Goal: Transaction & Acquisition: Purchase product/service

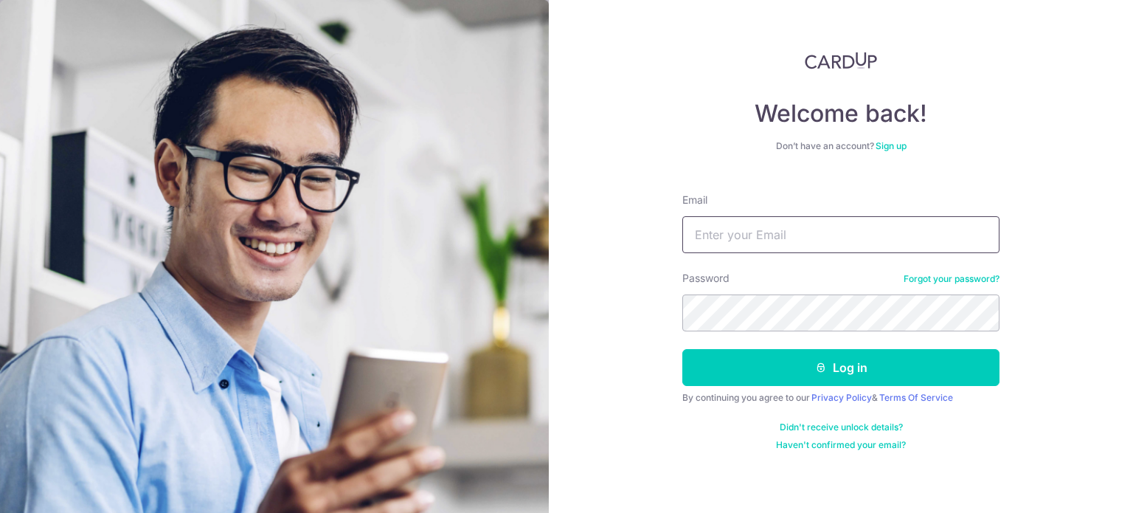
click at [737, 245] on input "Email" at bounding box center [840, 234] width 317 height 37
type input "[PERSON_NAME][EMAIL_ADDRESS][DOMAIN_NAME]"
click at [682, 349] on button "Log in" at bounding box center [840, 367] width 317 height 37
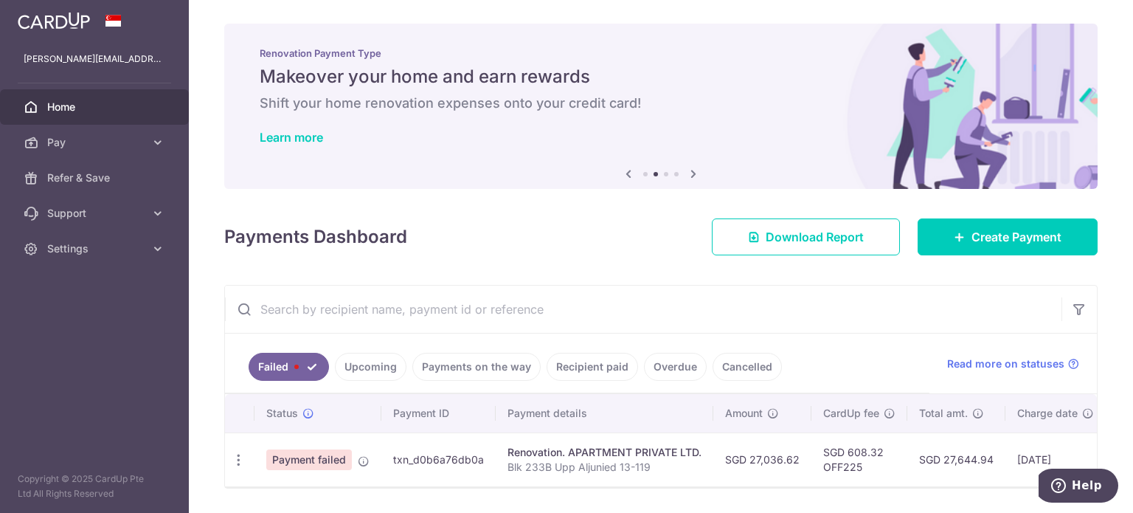
click at [318, 462] on span "Payment failed" at bounding box center [309, 459] width 86 height 21
click at [237, 458] on icon "button" at bounding box center [238, 459] width 15 height 15
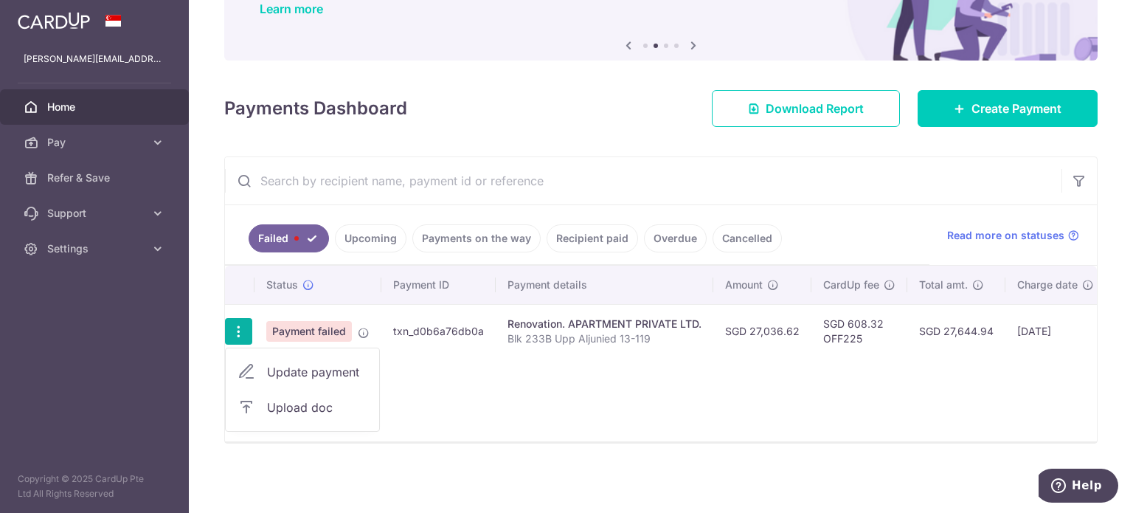
click at [302, 370] on span "Update payment" at bounding box center [317, 372] width 100 height 18
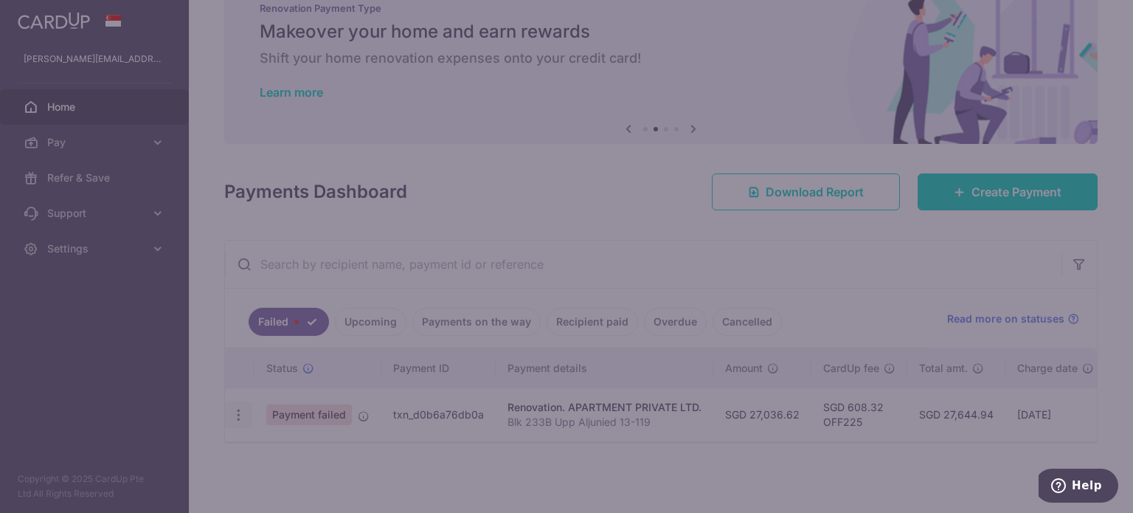
type input "27,036.62"
type input "Blk 233B Upp Aljunied 13-119"
type input "Third payment"
type input "OFF225"
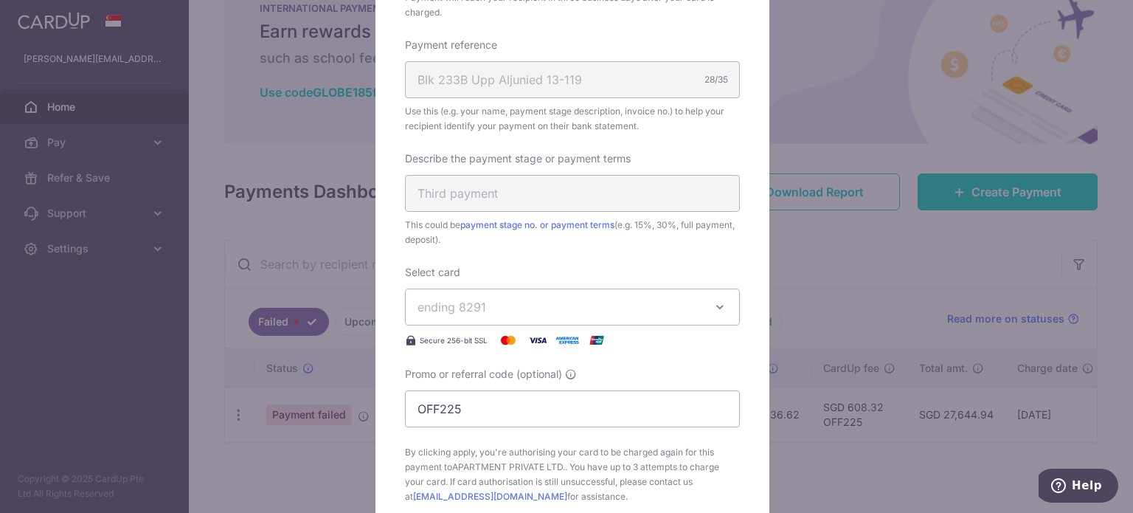
scroll to position [738, 0]
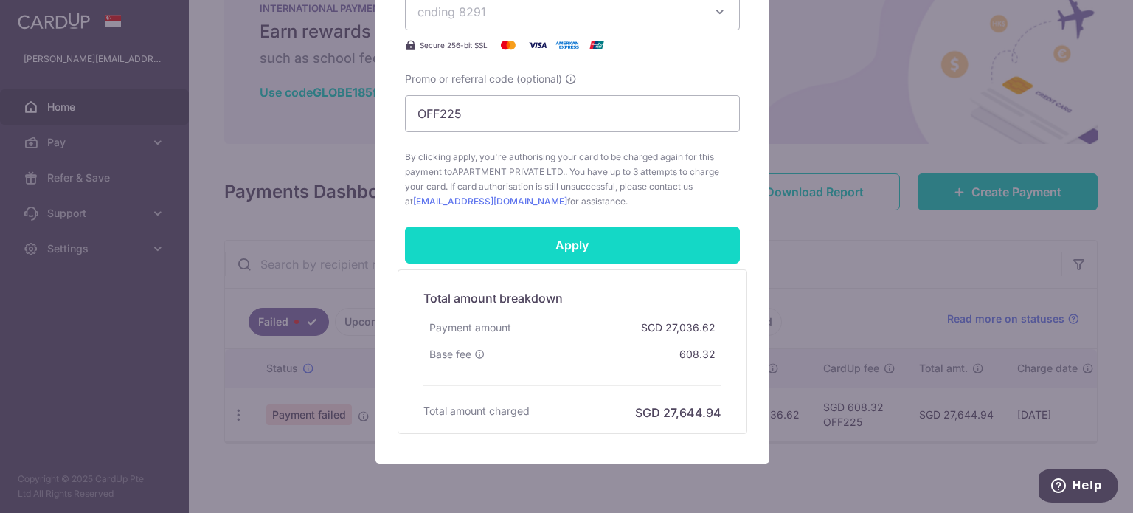
click at [611, 247] on input "Apply" at bounding box center [572, 244] width 335 height 37
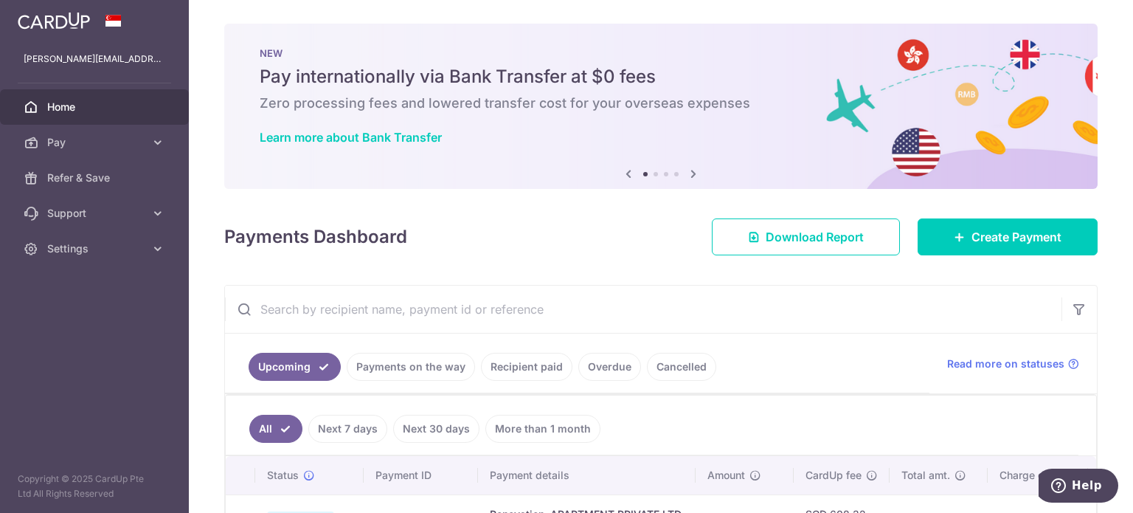
scroll to position [112, 0]
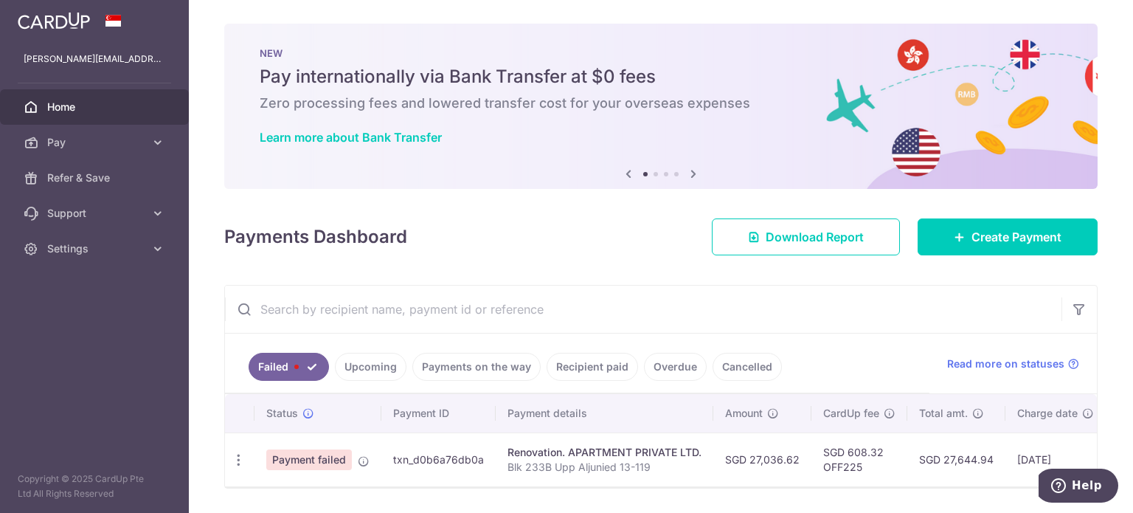
click at [1105, 302] on div "× Pause Schedule Pause all future payments in this series Pause just this one p…" at bounding box center [661, 256] width 944 height 513
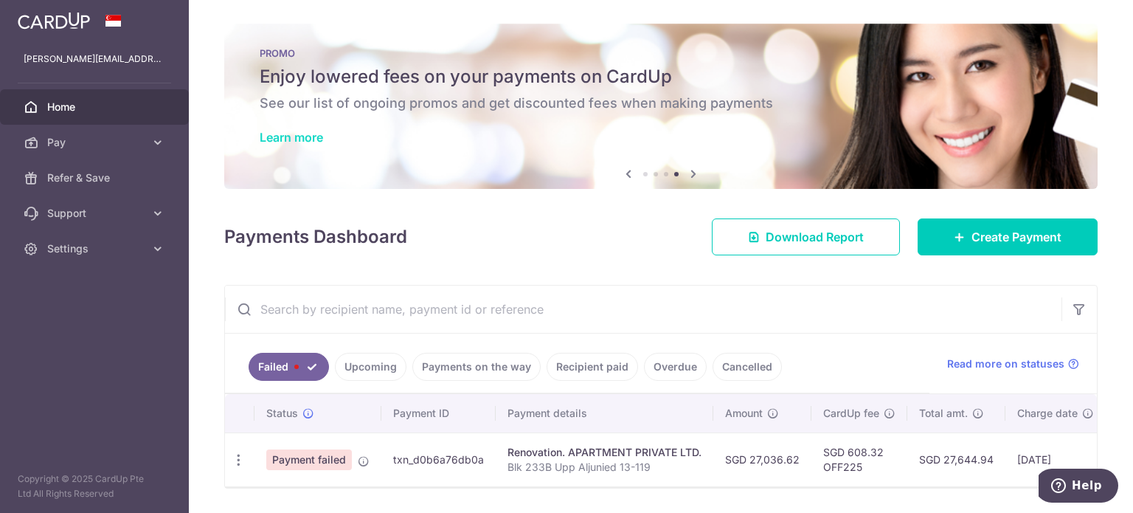
click at [262, 139] on link "Learn more" at bounding box center [291, 137] width 63 height 15
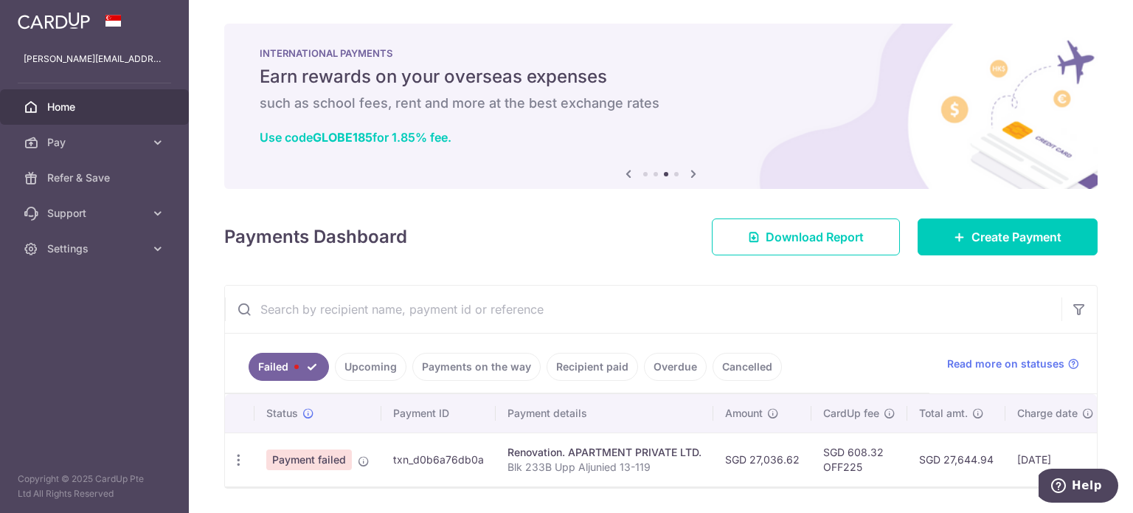
scroll to position [50, 0]
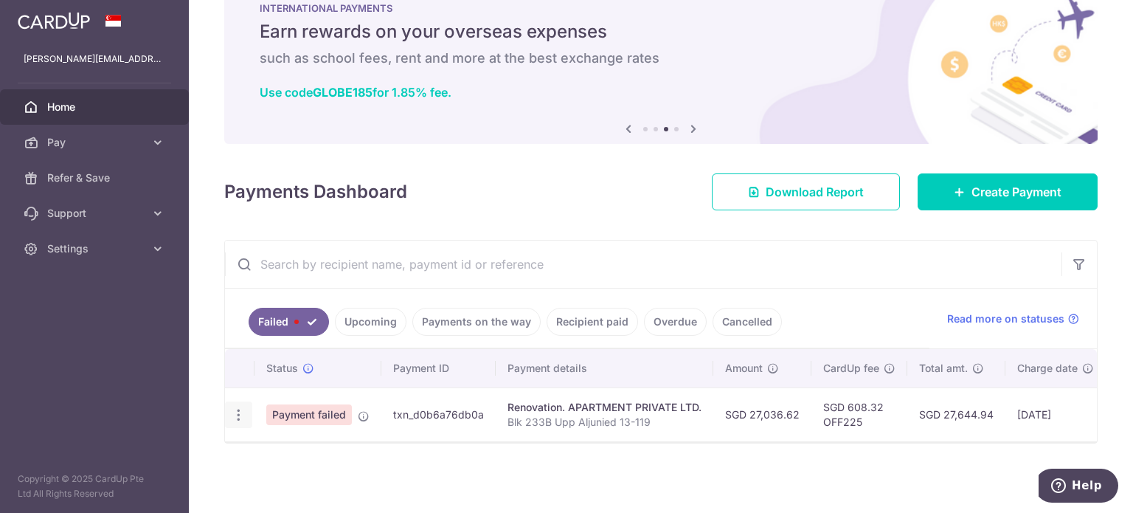
click at [237, 407] on icon "button" at bounding box center [238, 414] width 15 height 15
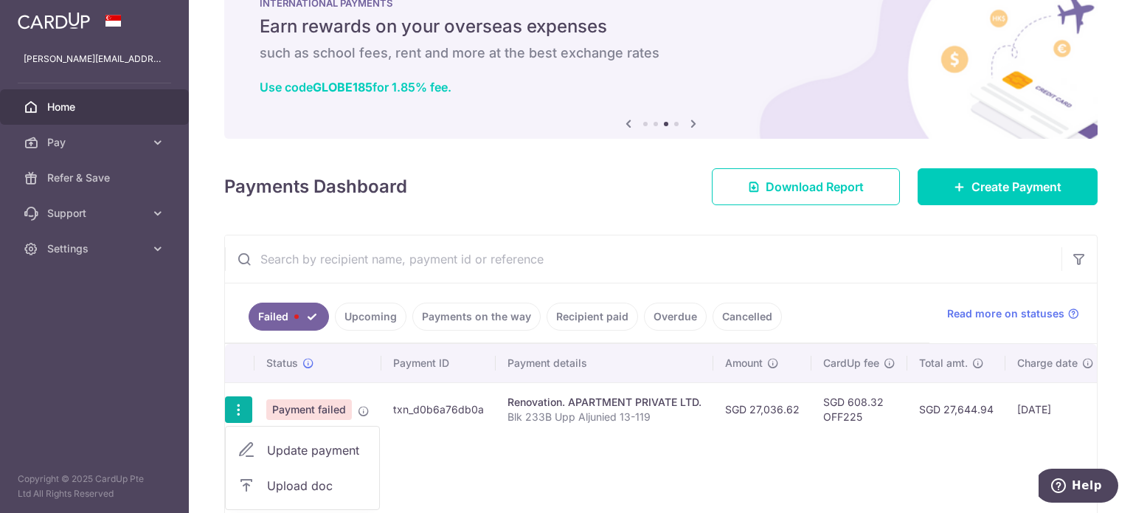
scroll to position [134, 0]
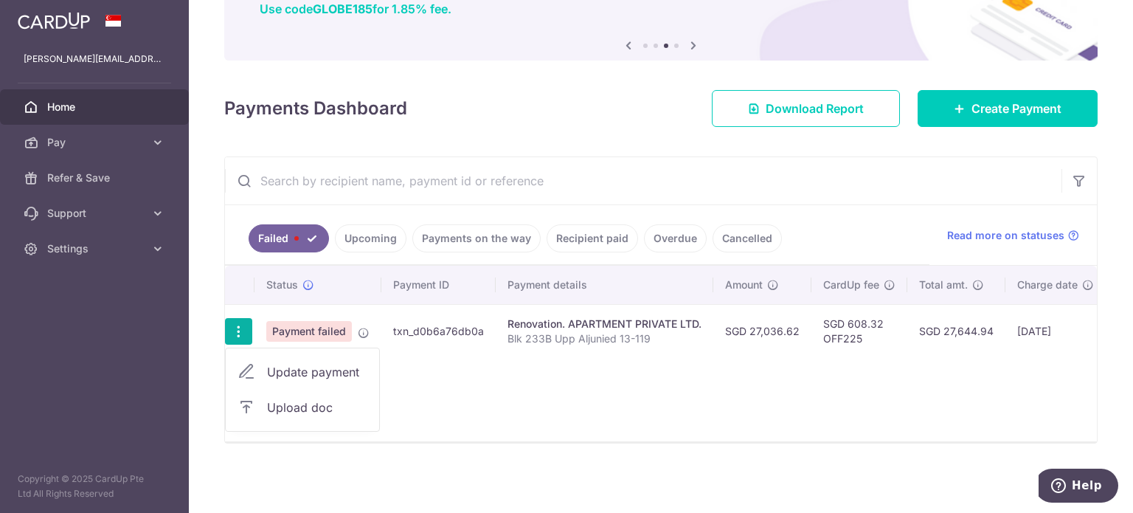
click at [422, 406] on div "Status Payment ID Payment details Amount CardUp fee Total amt. Charge date Due …" at bounding box center [661, 354] width 872 height 176
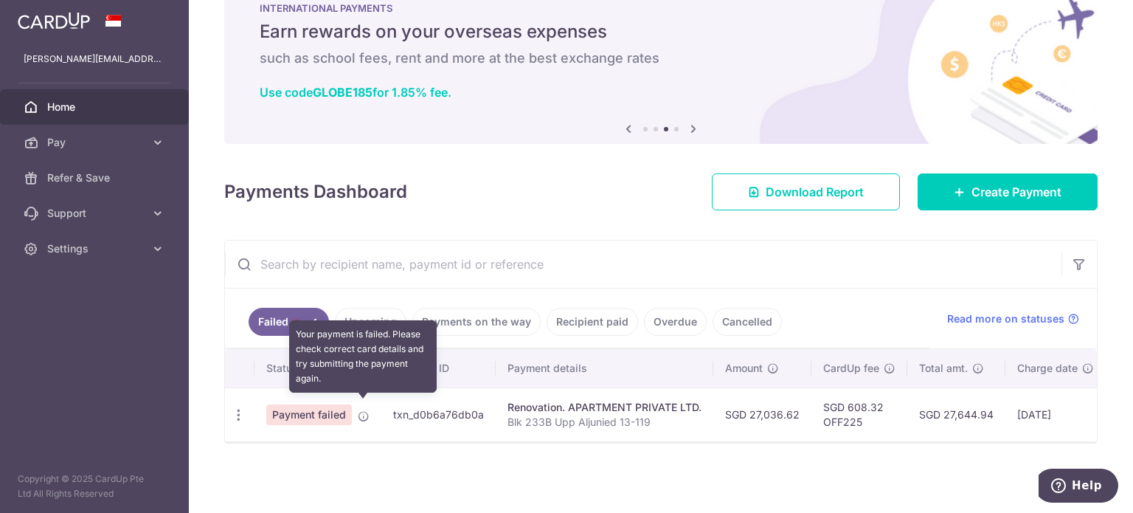
click at [360, 410] on icon at bounding box center [364, 416] width 12 height 12
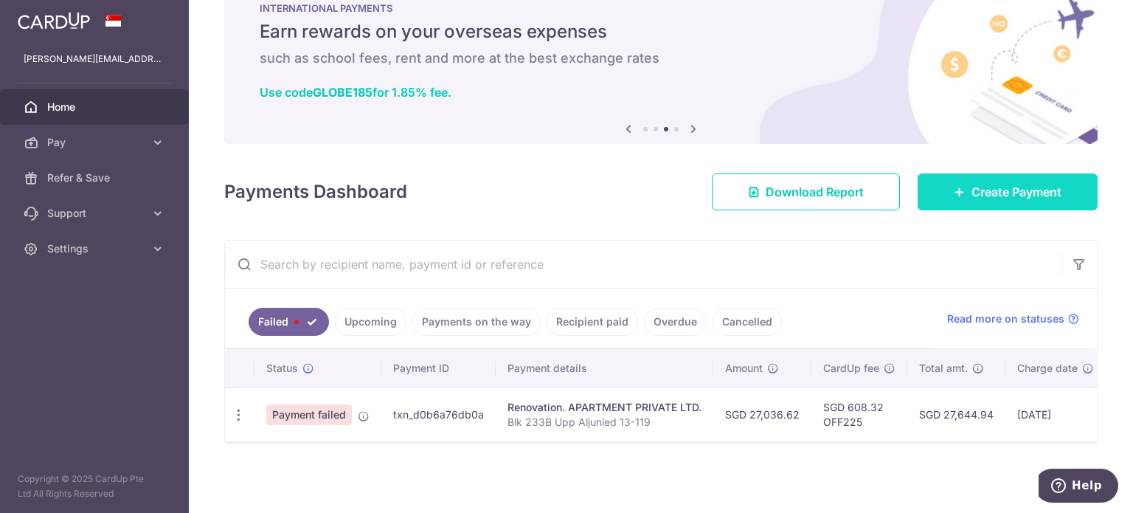
click at [925, 177] on link "Create Payment" at bounding box center [1008, 191] width 180 height 37
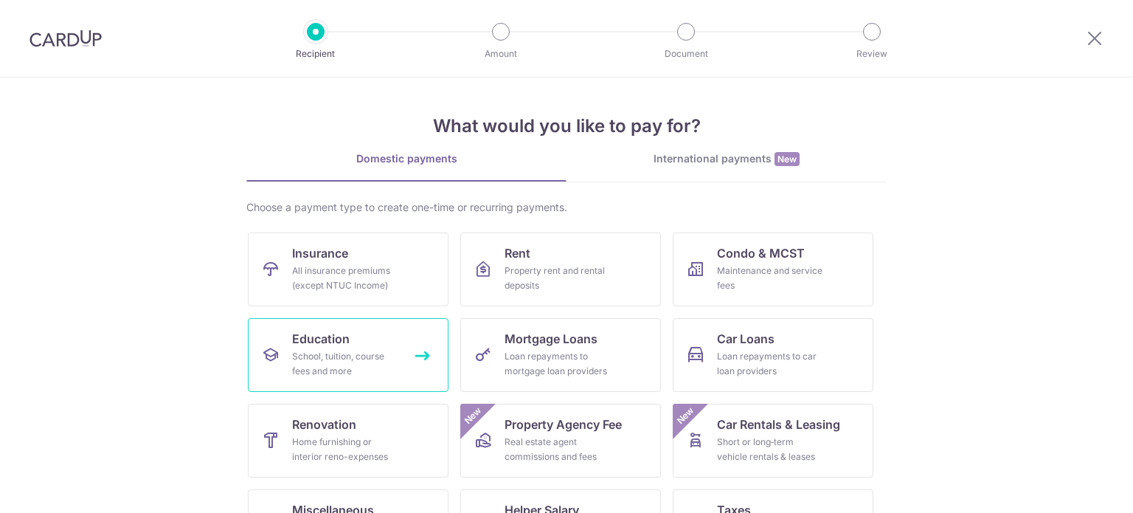
scroll to position [74, 0]
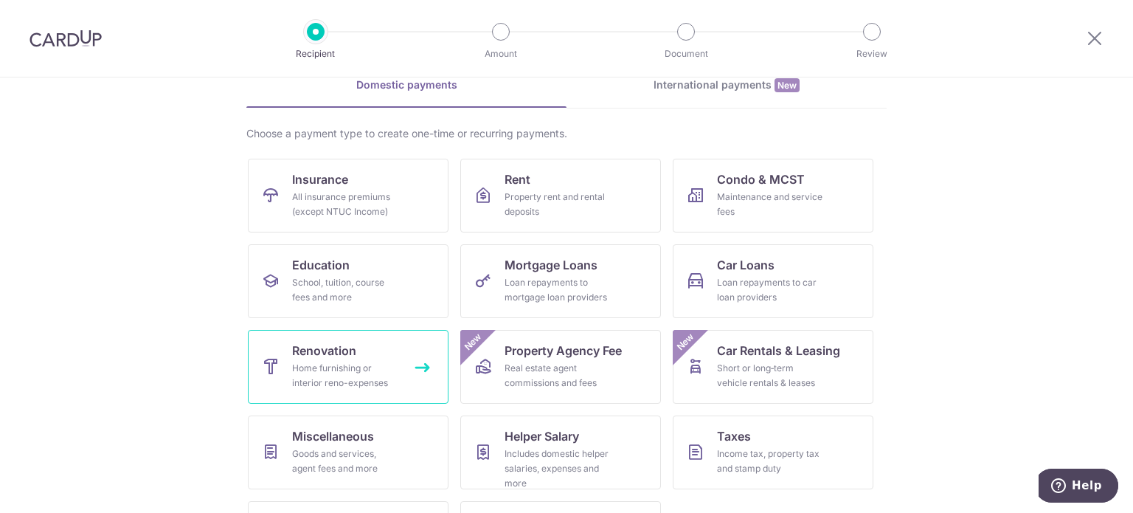
click at [345, 335] on link "Renovation Home furnishing or interior reno-expenses" at bounding box center [348, 367] width 201 height 74
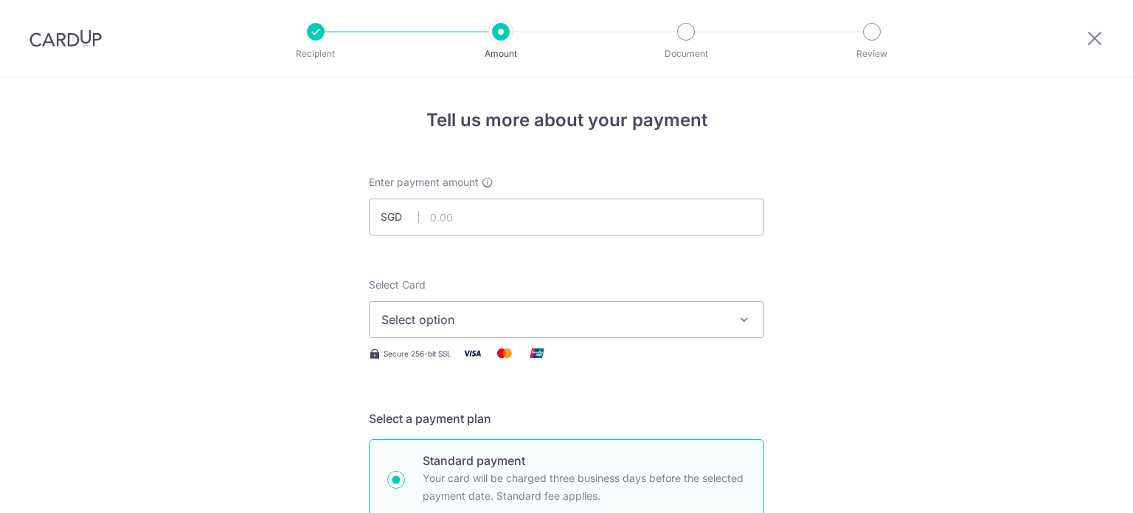
click at [516, 215] on input "text" at bounding box center [566, 216] width 395 height 37
type input "27,036.62"
click at [519, 317] on span "Select option" at bounding box center [553, 320] width 344 height 18
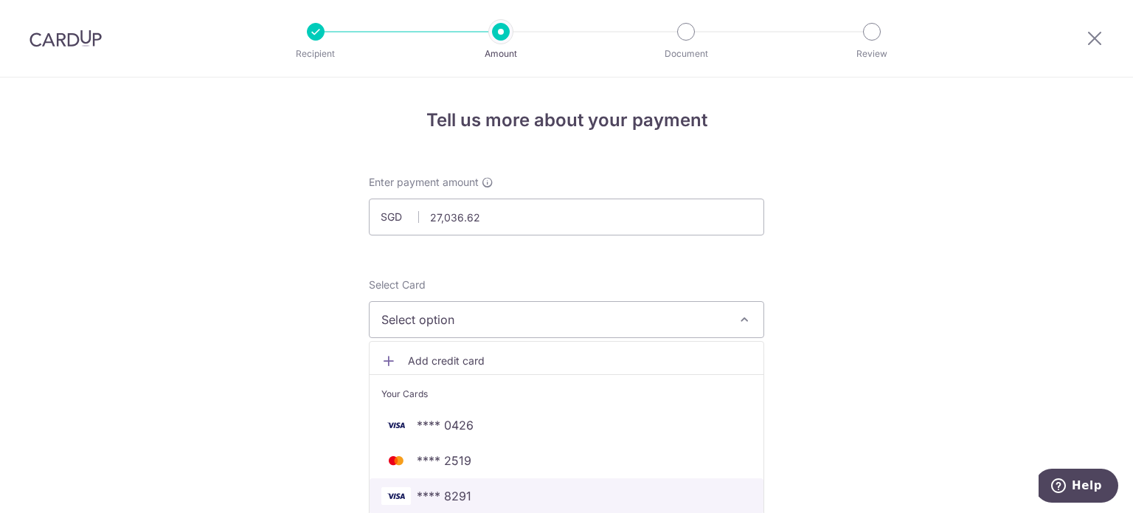
scroll to position [148, 0]
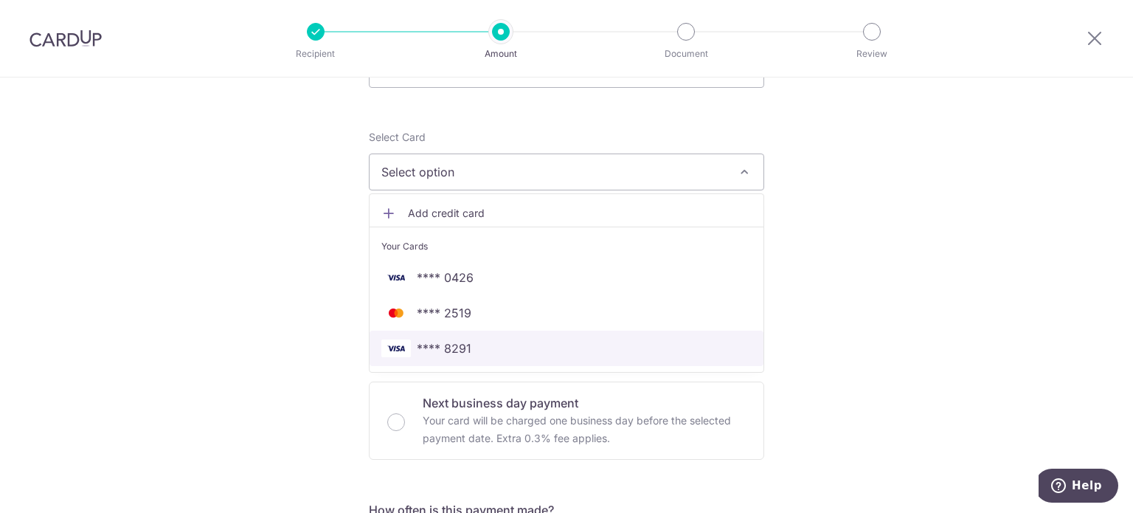
drag, startPoint x: 477, startPoint y: 337, endPoint x: 490, endPoint y: 336, distance: 13.3
click at [477, 337] on link "**** 8291" at bounding box center [567, 347] width 394 height 35
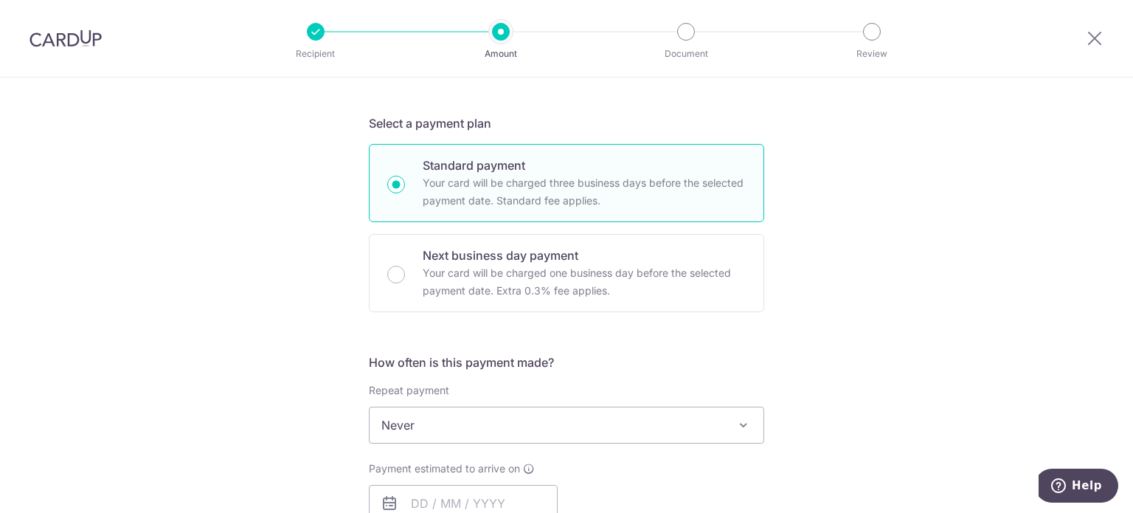
scroll to position [369, 0]
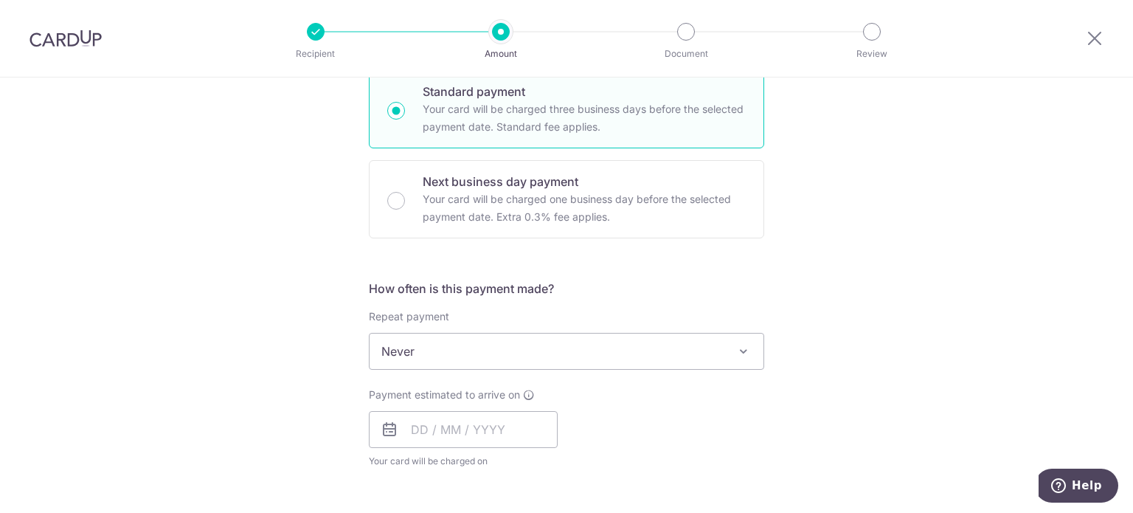
click at [509, 324] on div "Repeat payment Never Every week Every month Every quarter Every half a year Nev…" at bounding box center [566, 339] width 395 height 60
click at [510, 339] on span "Never" at bounding box center [567, 350] width 394 height 35
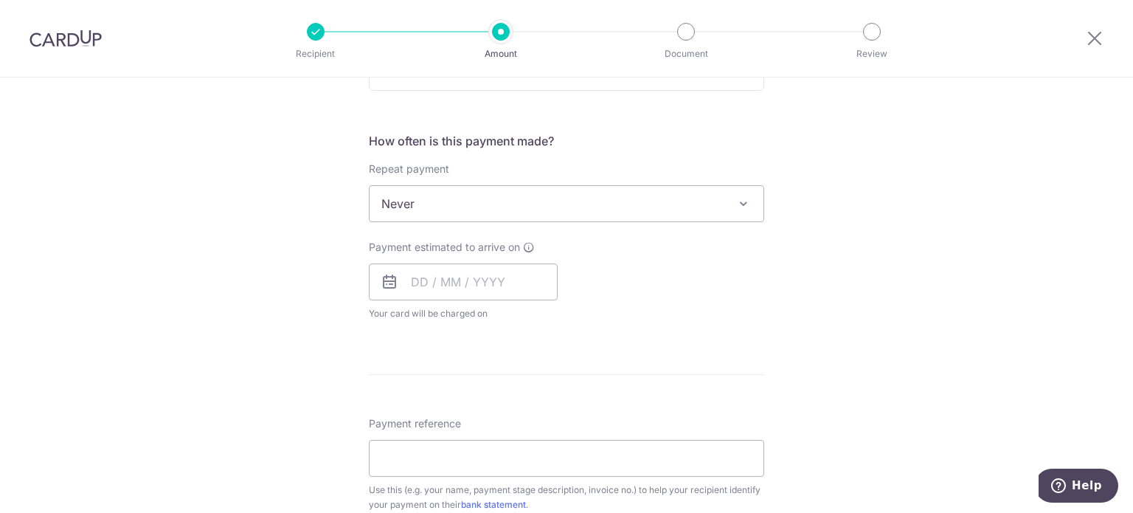
click at [507, 311] on span "Your card will be charged on for the first payment" at bounding box center [463, 313] width 189 height 15
click at [508, 283] on input "text" at bounding box center [463, 281] width 189 height 37
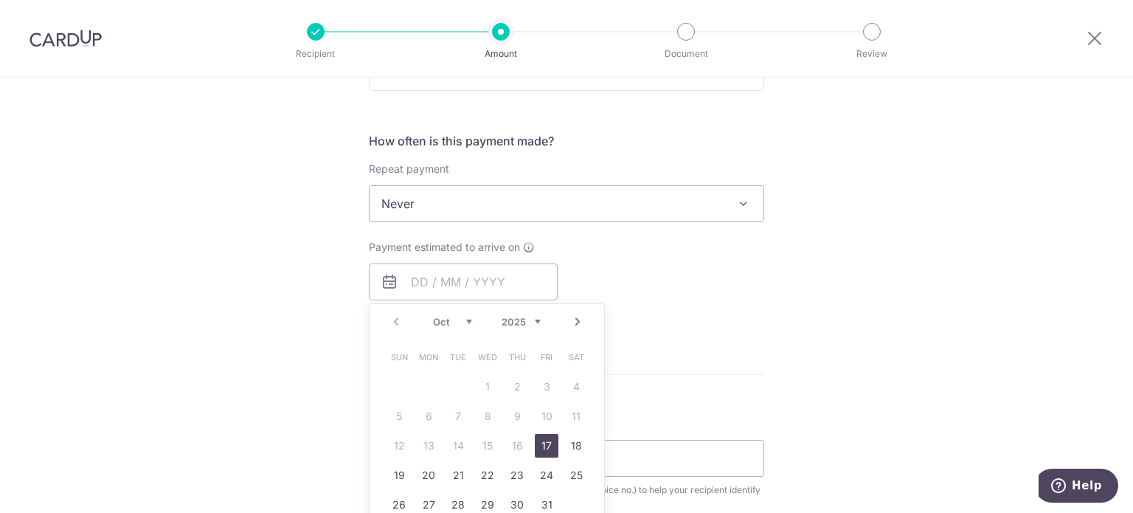
click at [541, 441] on link "17" at bounding box center [547, 446] width 24 height 24
type input "17/10/2025"
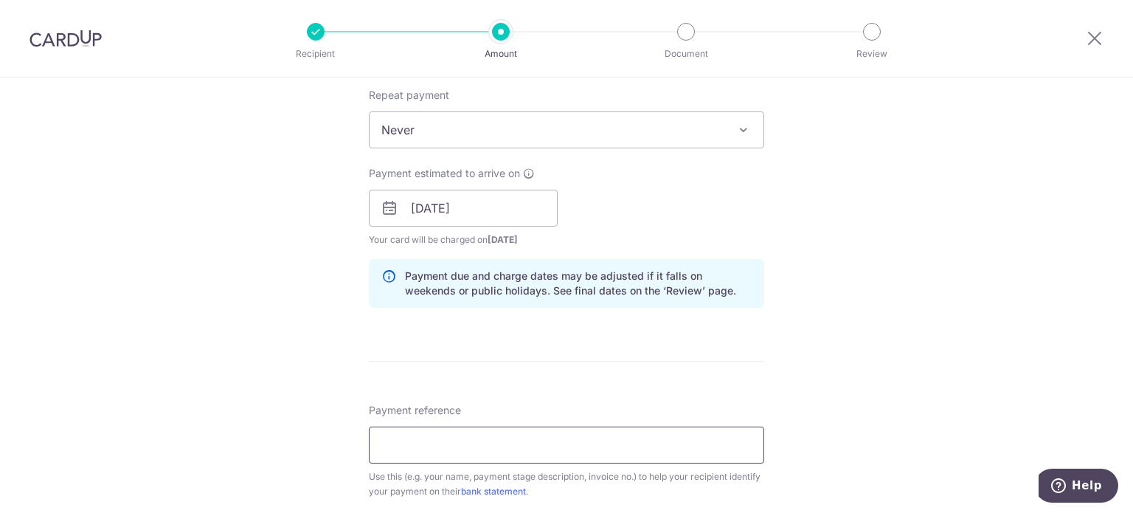
scroll to position [738, 0]
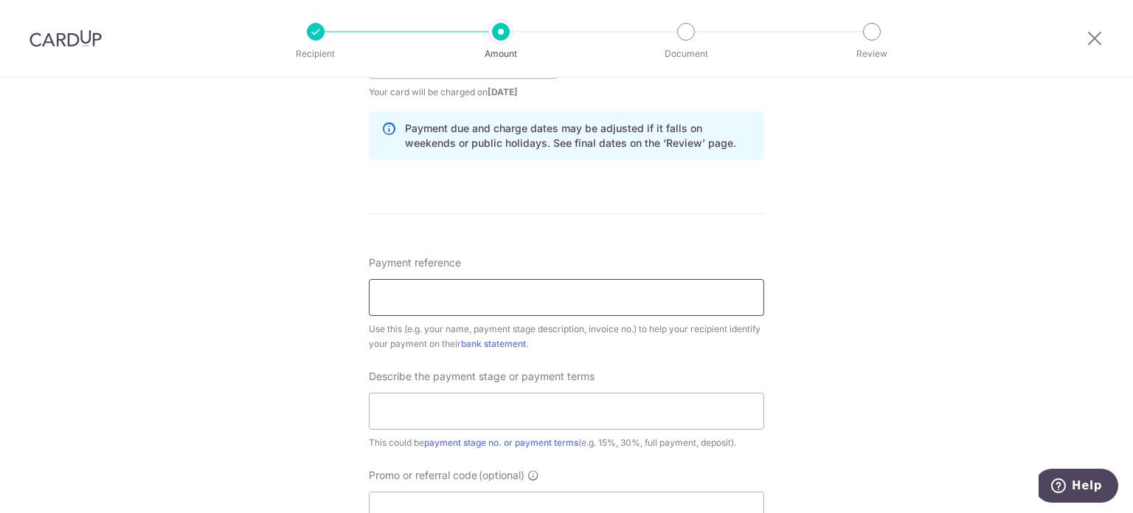
click at [505, 291] on input "Payment reference" at bounding box center [566, 297] width 395 height 37
type input "Blk 233B Upper Aljunied 13-119"
click at [487, 417] on input "text" at bounding box center [566, 410] width 395 height 37
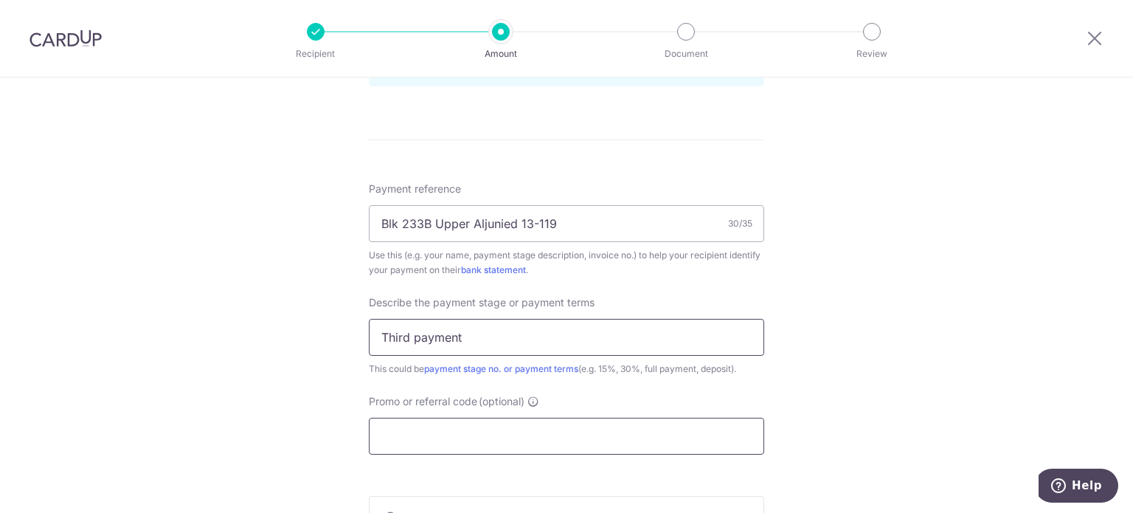
scroll to position [885, 0]
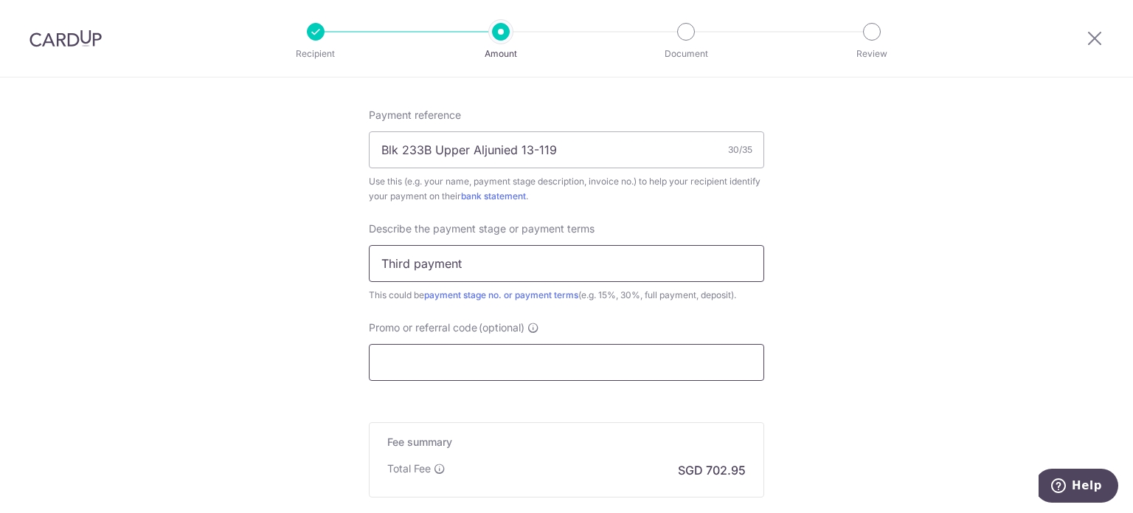
type input "Third payment"
click at [505, 356] on input "Promo or referral code (optional)" at bounding box center [566, 362] width 395 height 37
paste input "RENO25ONE"
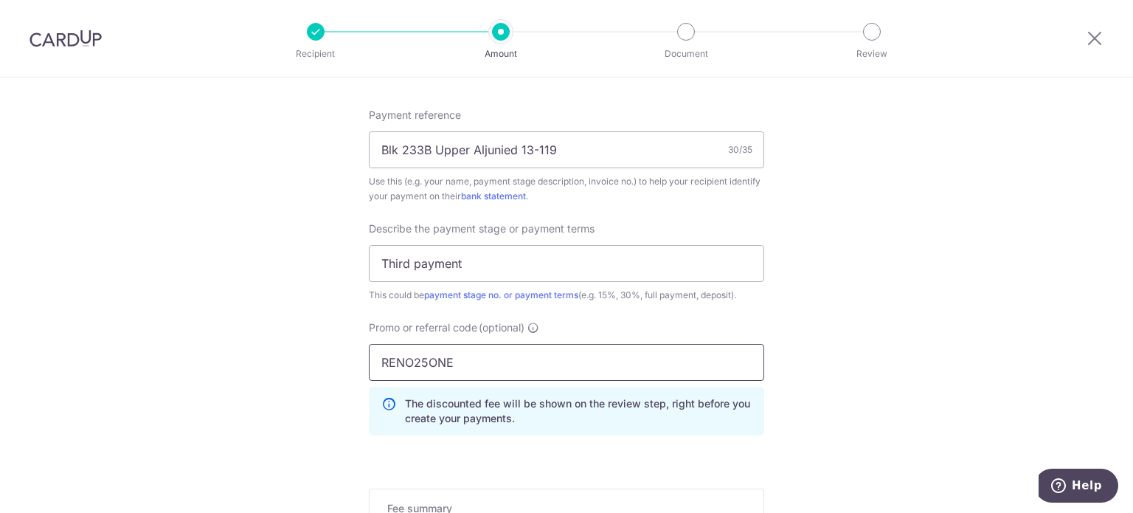
scroll to position [959, 0]
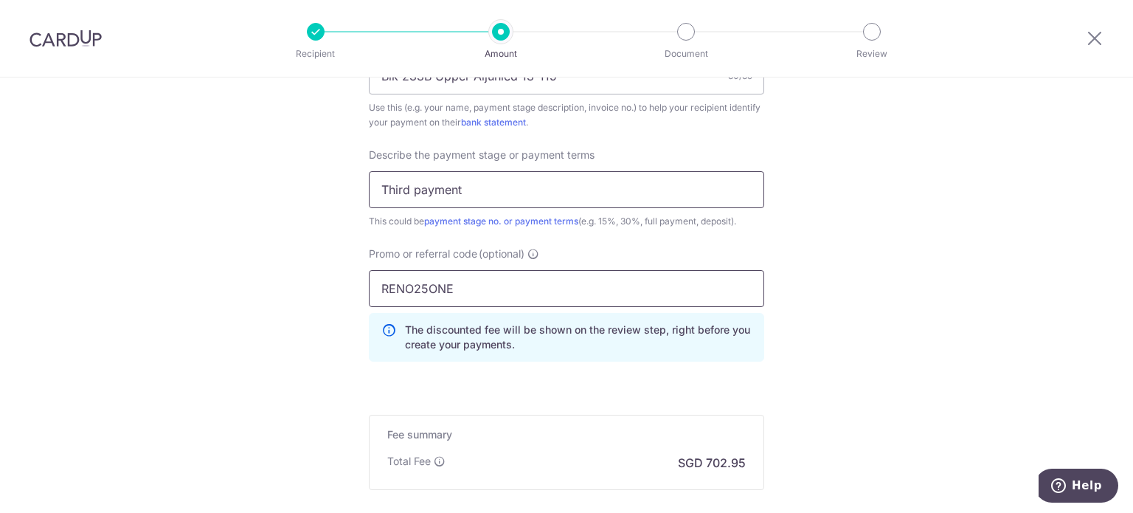
type input "RENO25ONE"
click at [420, 193] on input "Third payment" at bounding box center [566, 189] width 395 height 37
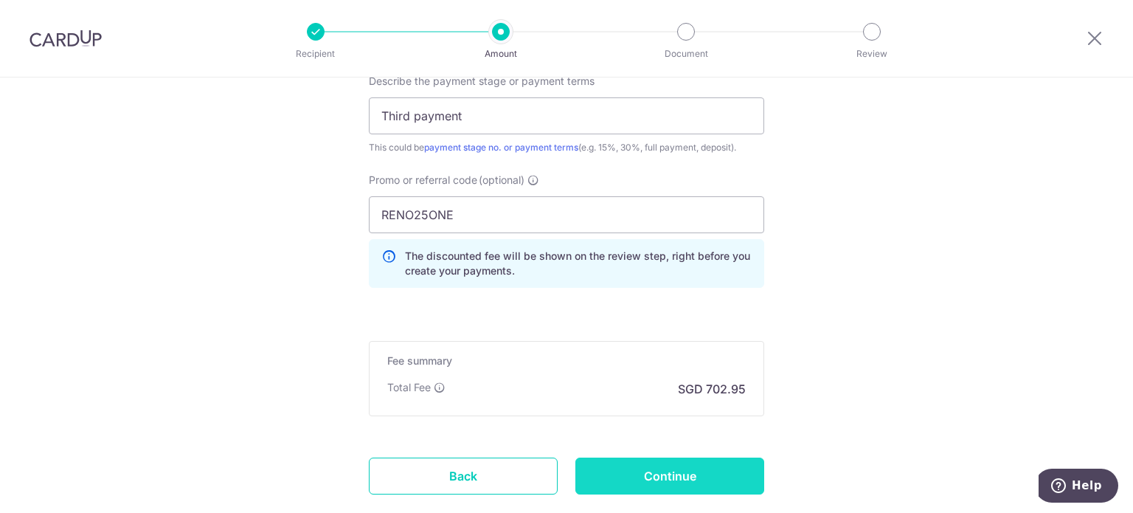
click at [641, 462] on input "Continue" at bounding box center [669, 475] width 189 height 37
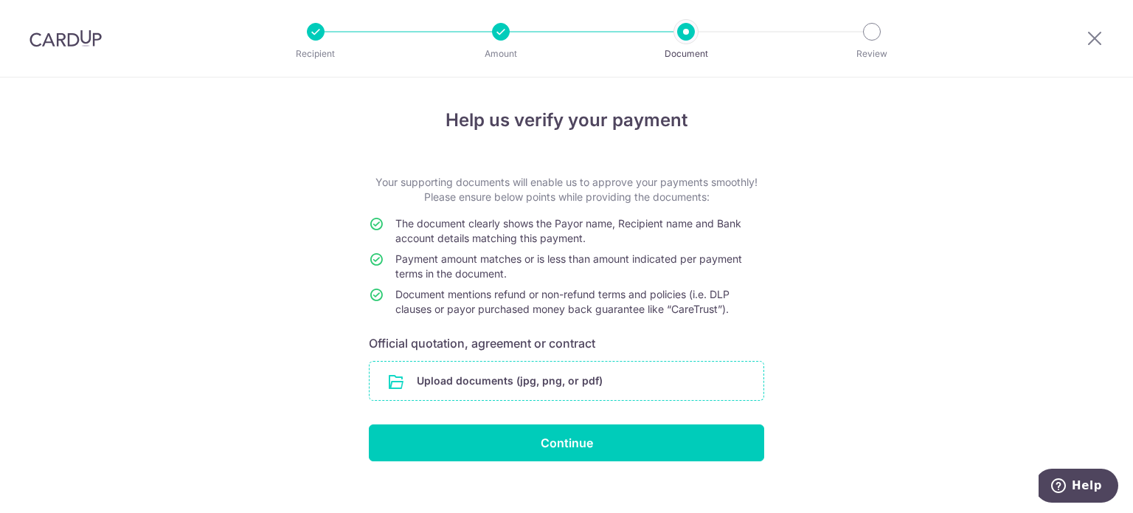
click at [623, 383] on input "file" at bounding box center [567, 380] width 394 height 38
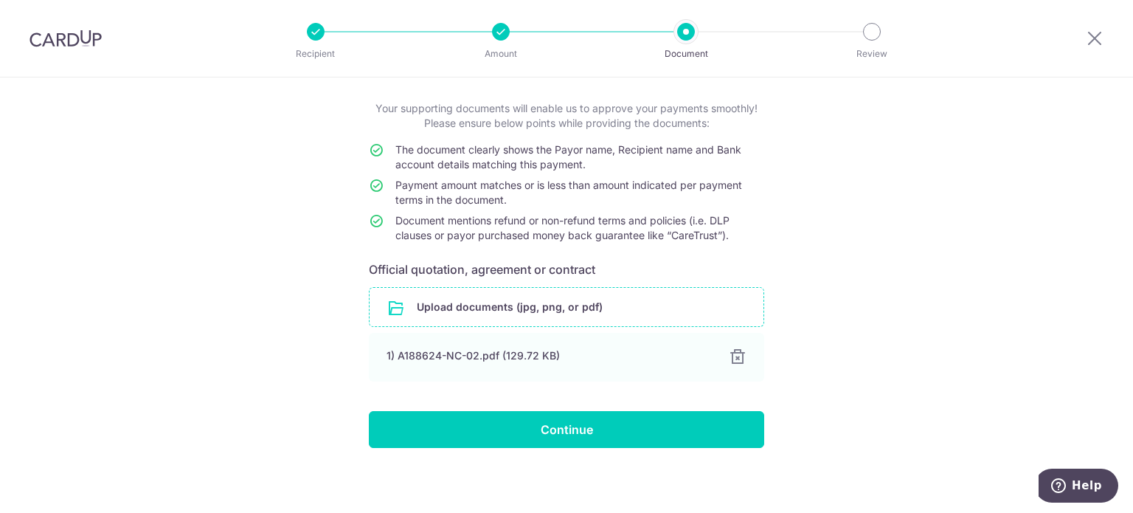
scroll to position [77, 0]
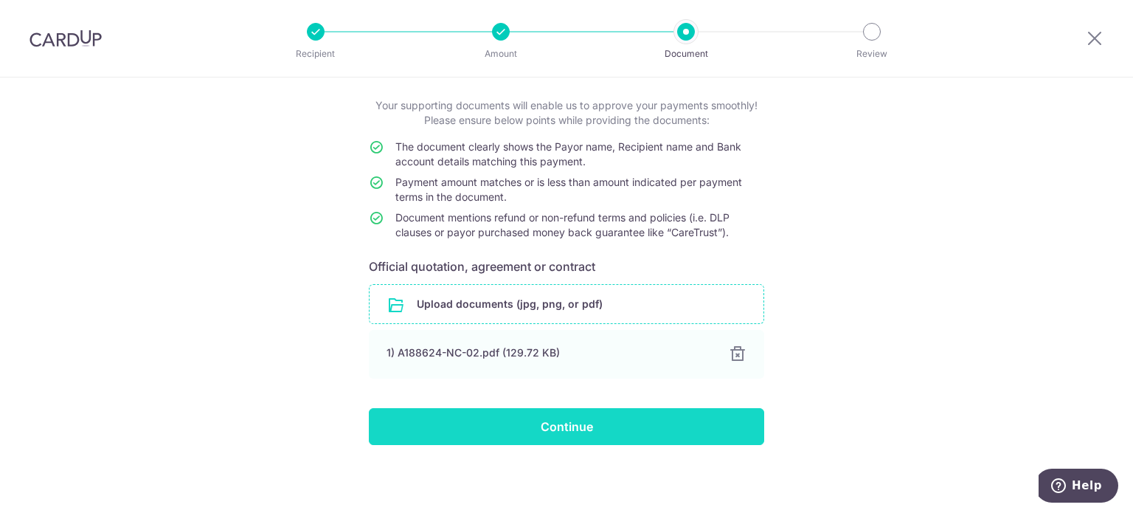
click at [583, 412] on input "Continue" at bounding box center [566, 426] width 395 height 37
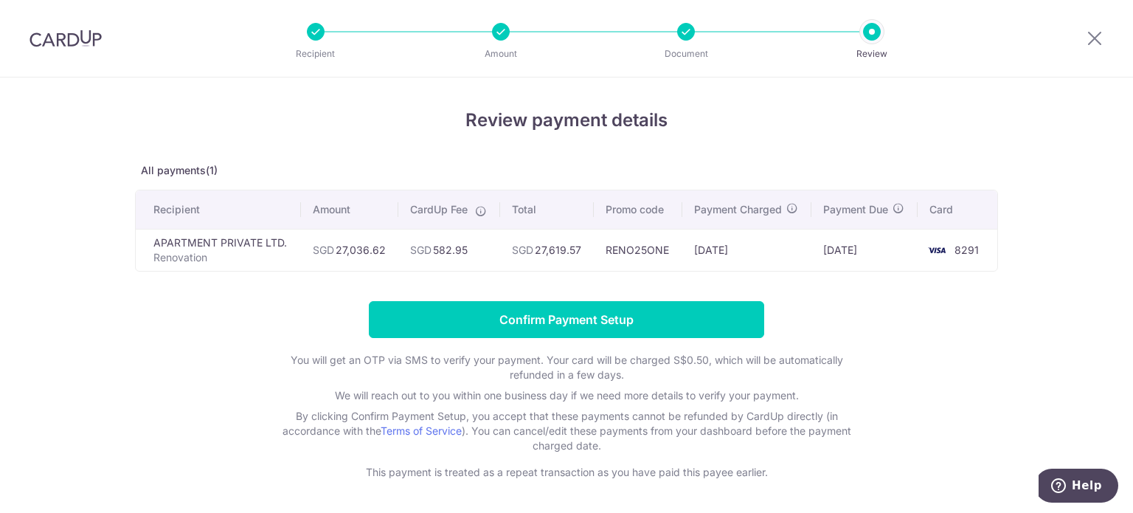
drag, startPoint x: 469, startPoint y: 251, endPoint x: 407, endPoint y: 254, distance: 62.0
click at [407, 254] on td "SGD 582.95" at bounding box center [449, 250] width 102 height 42
click at [410, 254] on span "SGD" at bounding box center [420, 249] width 21 height 13
drag, startPoint x: 675, startPoint y: 126, endPoint x: 691, endPoint y: 150, distance: 29.3
click at [675, 126] on h4 "Review payment details" at bounding box center [566, 120] width 863 height 27
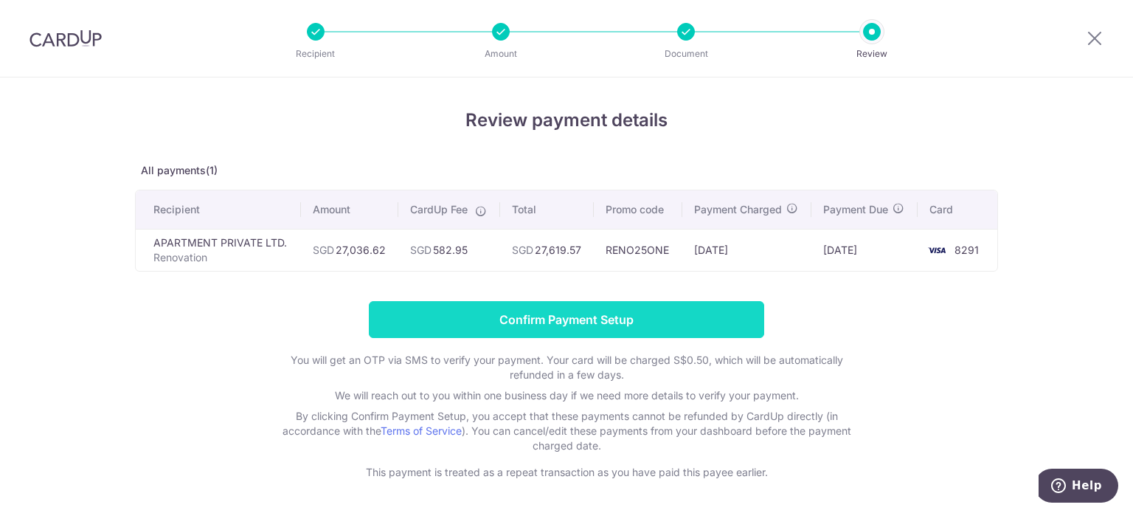
click at [641, 325] on input "Confirm Payment Setup" at bounding box center [566, 319] width 395 height 37
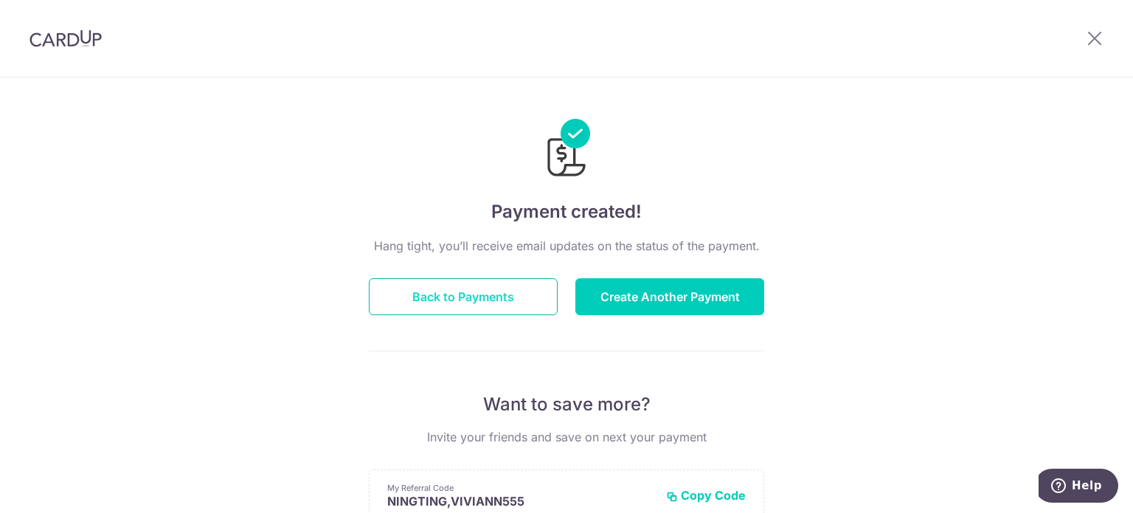
click at [520, 301] on button "Back to Payments" at bounding box center [463, 296] width 189 height 37
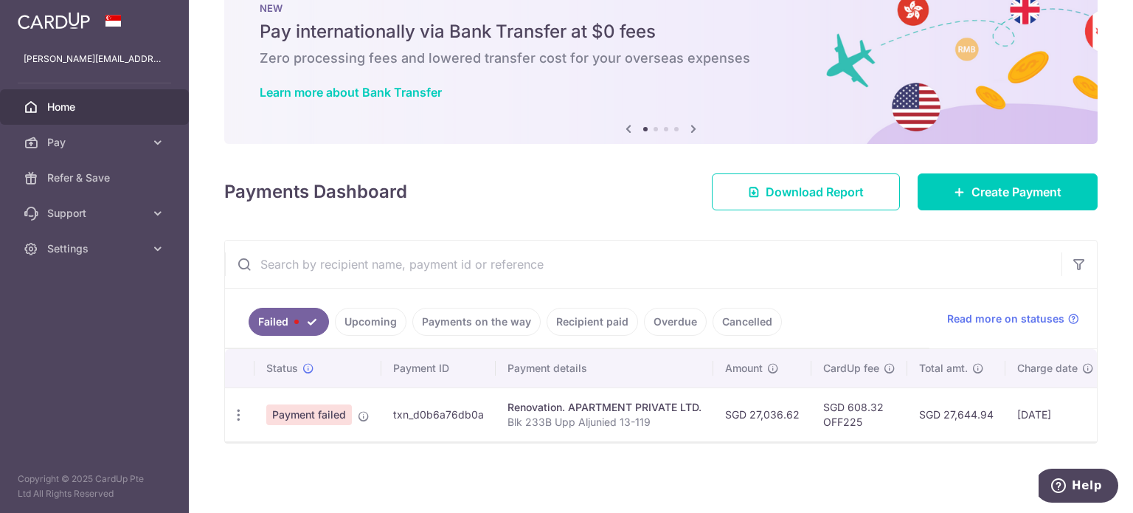
click at [372, 312] on link "Upcoming" at bounding box center [371, 322] width 72 height 28
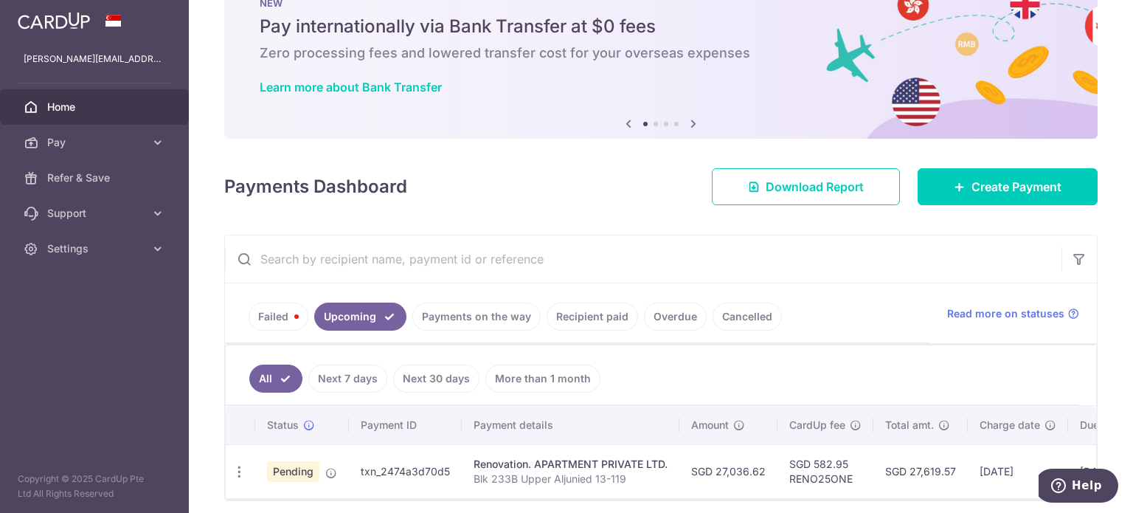
click at [266, 315] on link "Failed" at bounding box center [279, 316] width 60 height 28
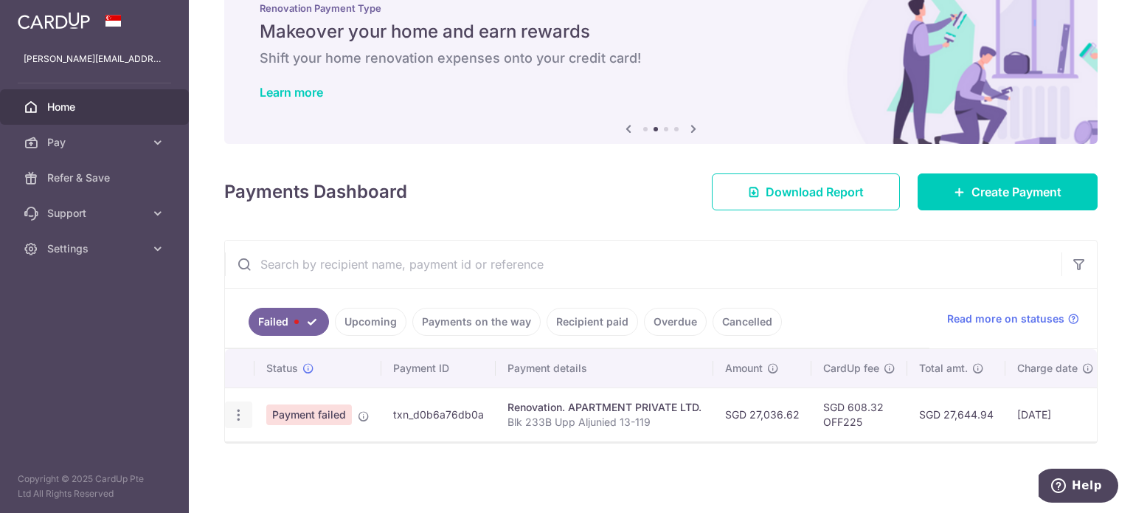
click at [245, 410] on div "Update payment Upload doc" at bounding box center [238, 414] width 27 height 27
click at [242, 409] on icon "button" at bounding box center [238, 414] width 15 height 15
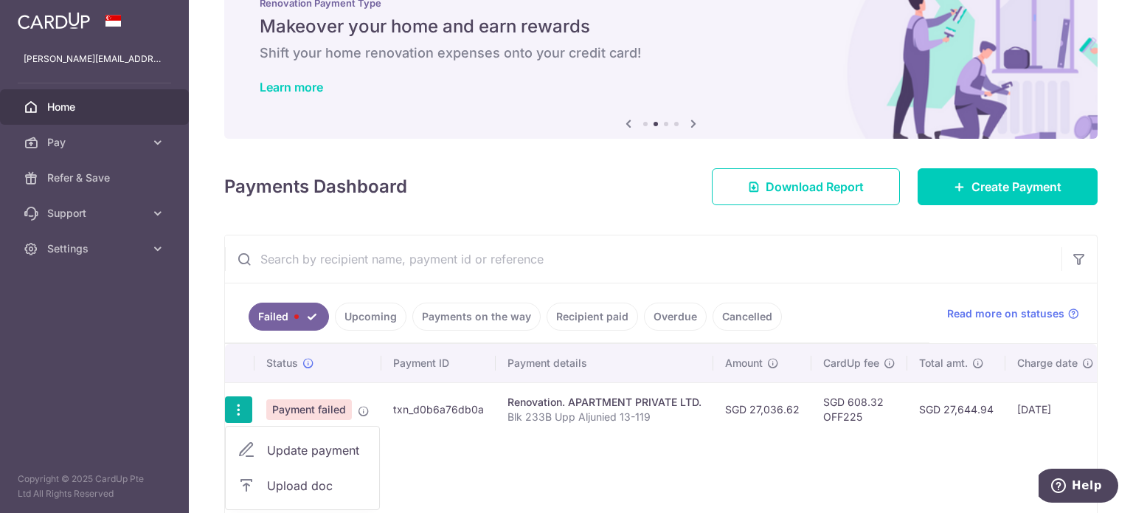
scroll to position [134, 0]
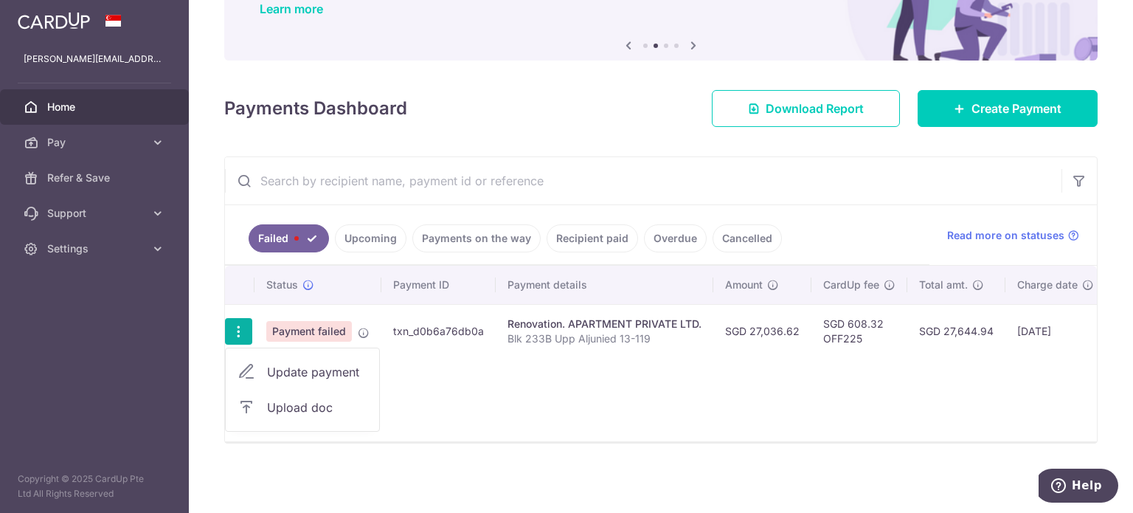
click at [307, 363] on span "Update payment" at bounding box center [317, 372] width 100 height 18
radio input "true"
type input "27,036.62"
type input "Blk 233B Upp Aljunied 13-119"
type input "Third payment"
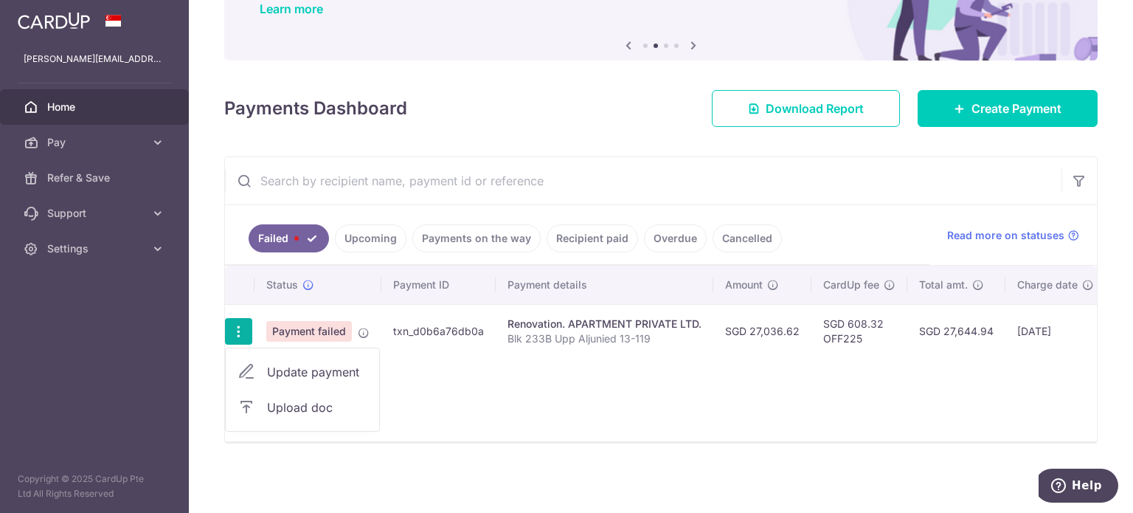
type input "OFF225"
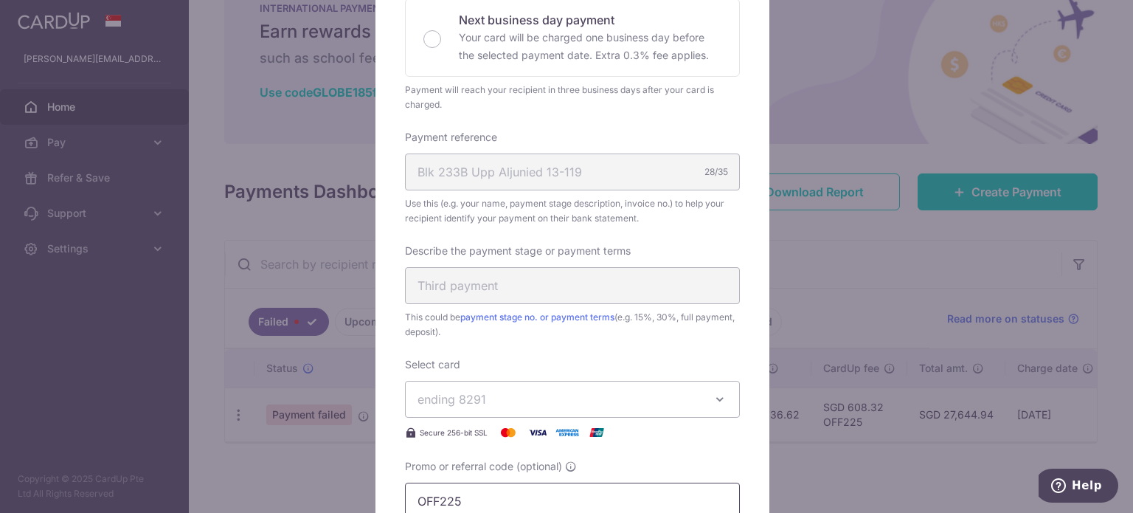
scroll to position [0, 0]
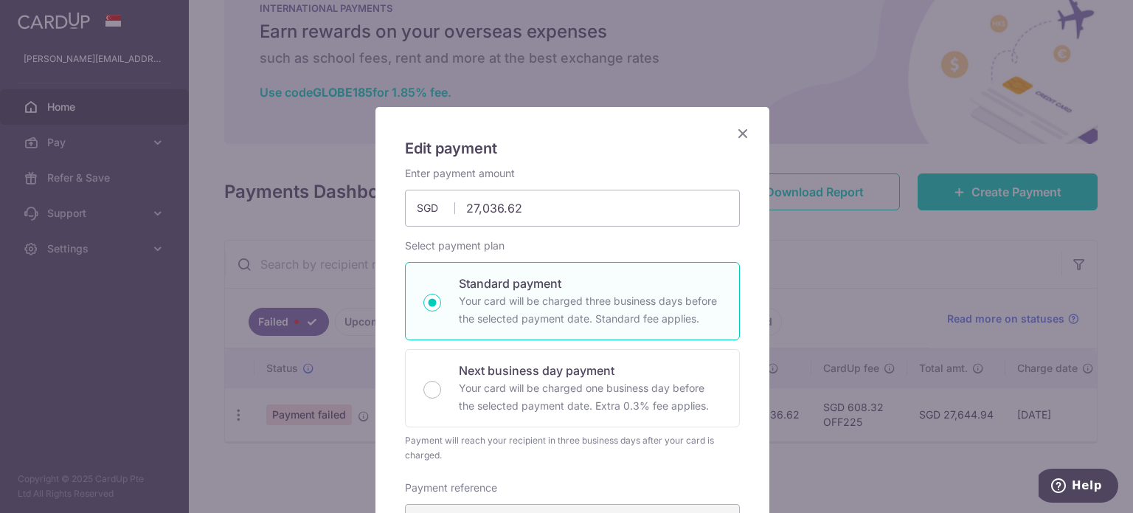
click at [742, 139] on icon "Close" at bounding box center [743, 133] width 18 height 18
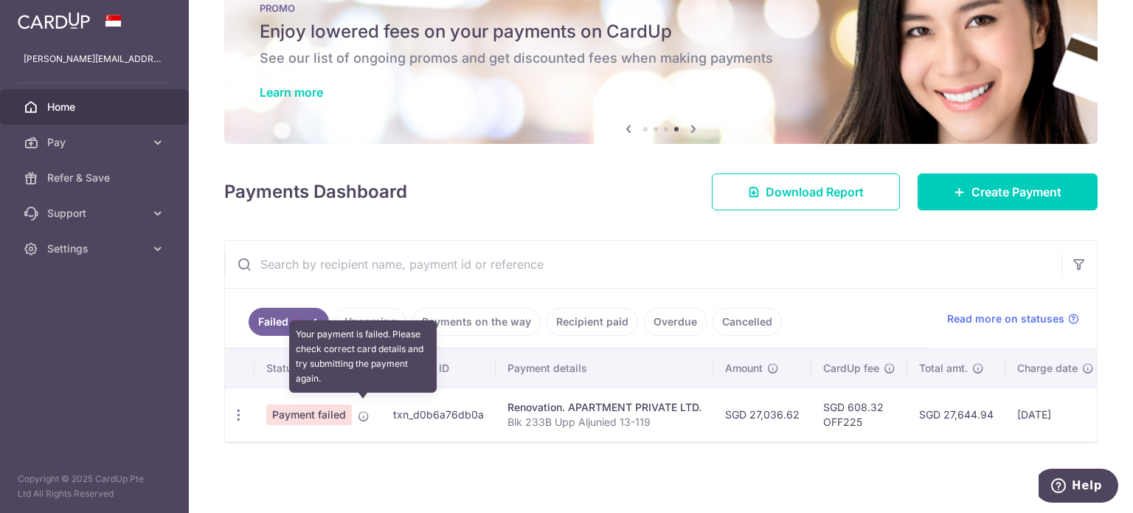
click at [360, 410] on icon at bounding box center [364, 416] width 12 height 12
click at [360, 415] on icon at bounding box center [364, 416] width 12 height 12
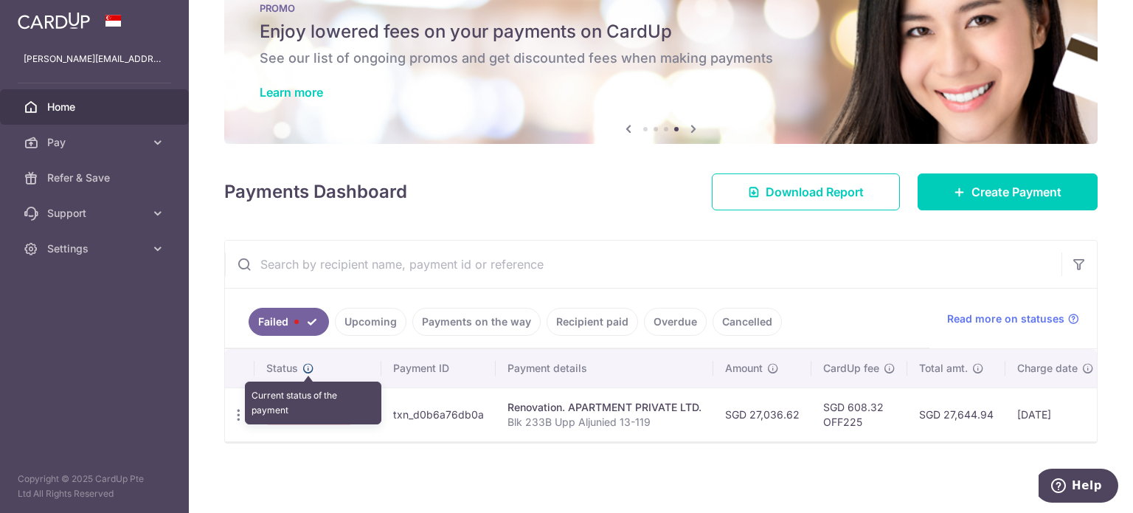
click at [306, 362] on icon at bounding box center [308, 368] width 12 height 12
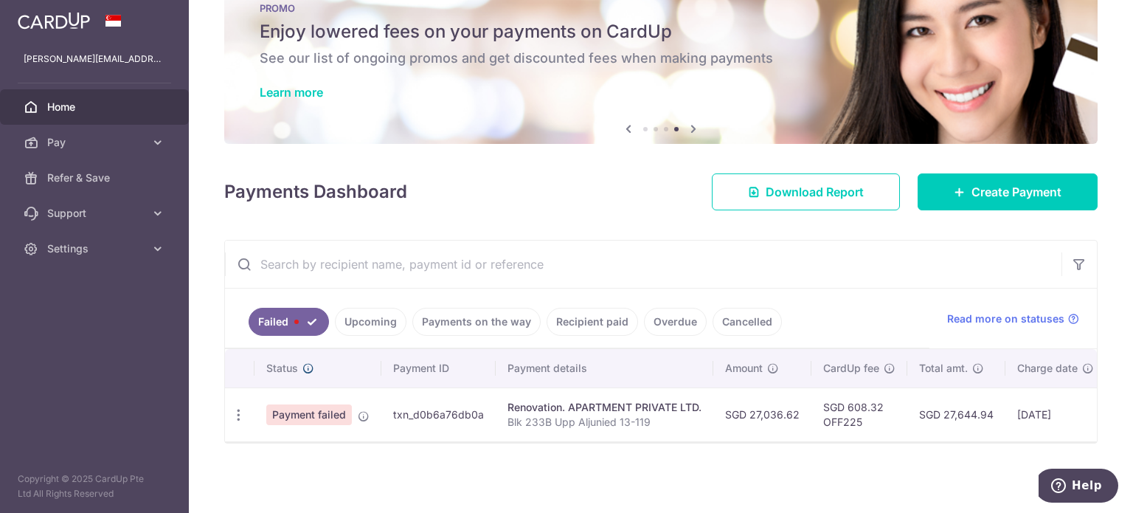
scroll to position [0, 201]
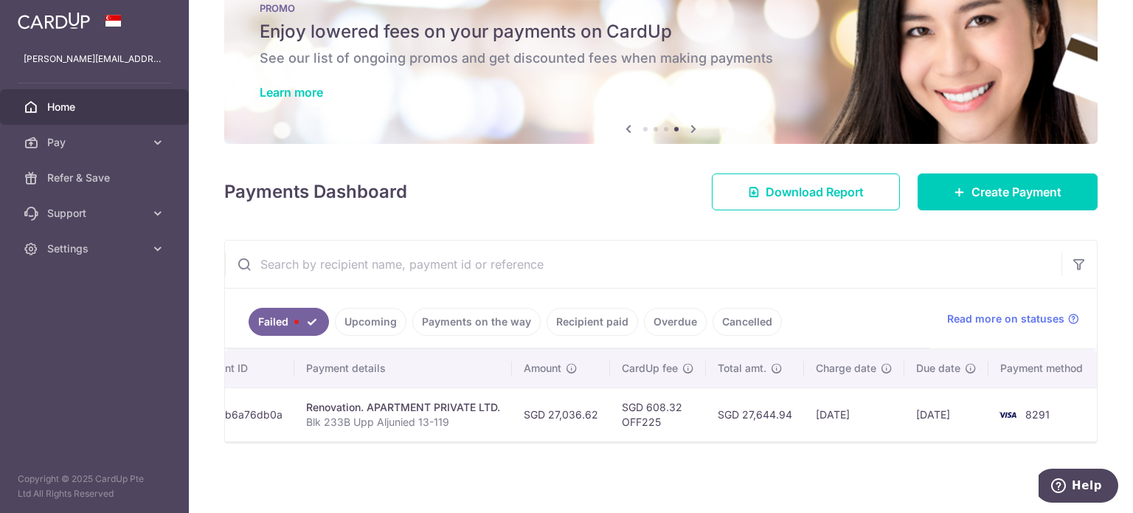
click at [527, 389] on td "SGD 27,036.62" at bounding box center [561, 414] width 98 height 54
click at [367, 317] on link "Upcoming" at bounding box center [371, 322] width 72 height 28
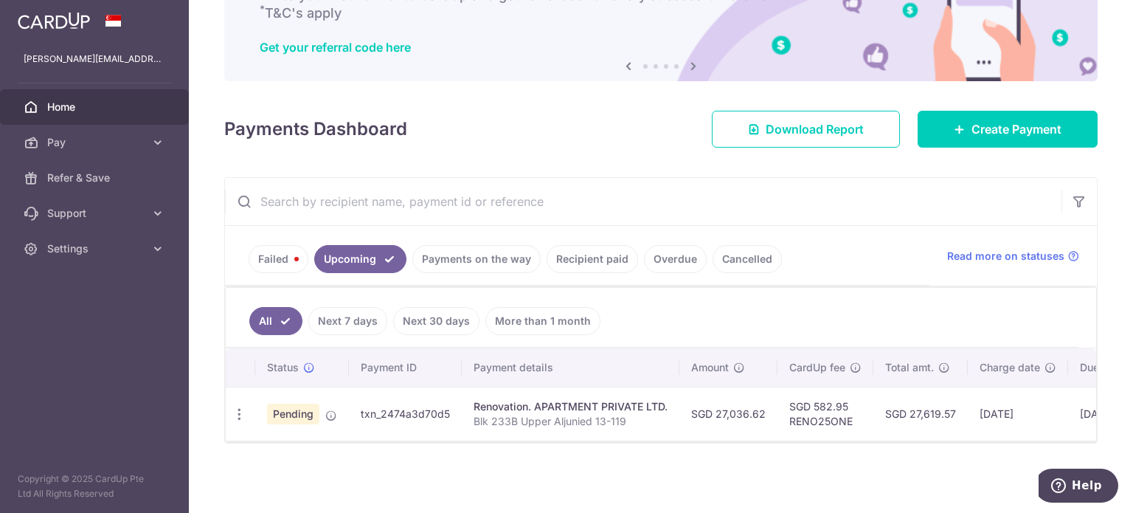
scroll to position [0, 165]
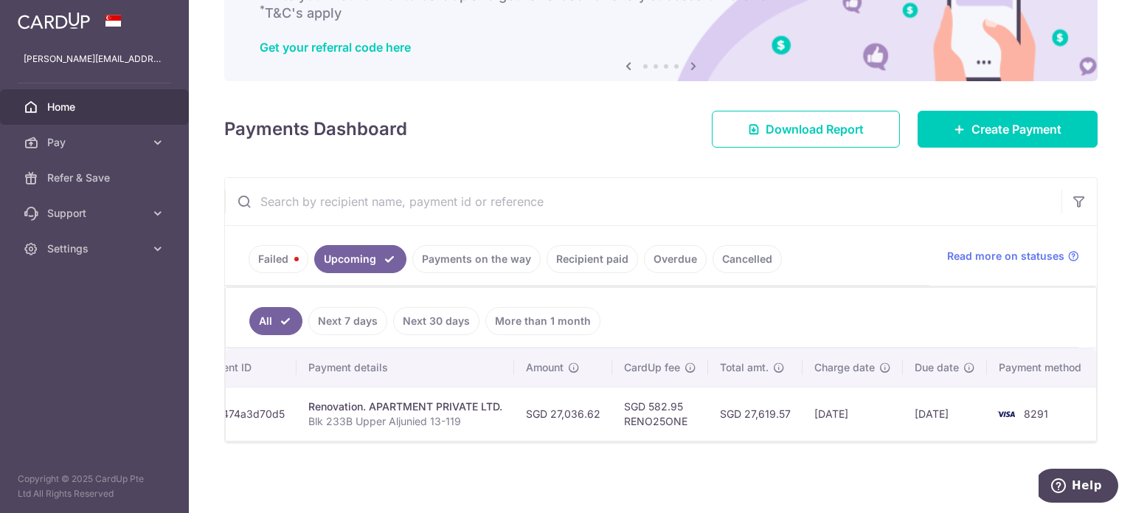
click at [602, 255] on link "Recipient paid" at bounding box center [592, 259] width 91 height 28
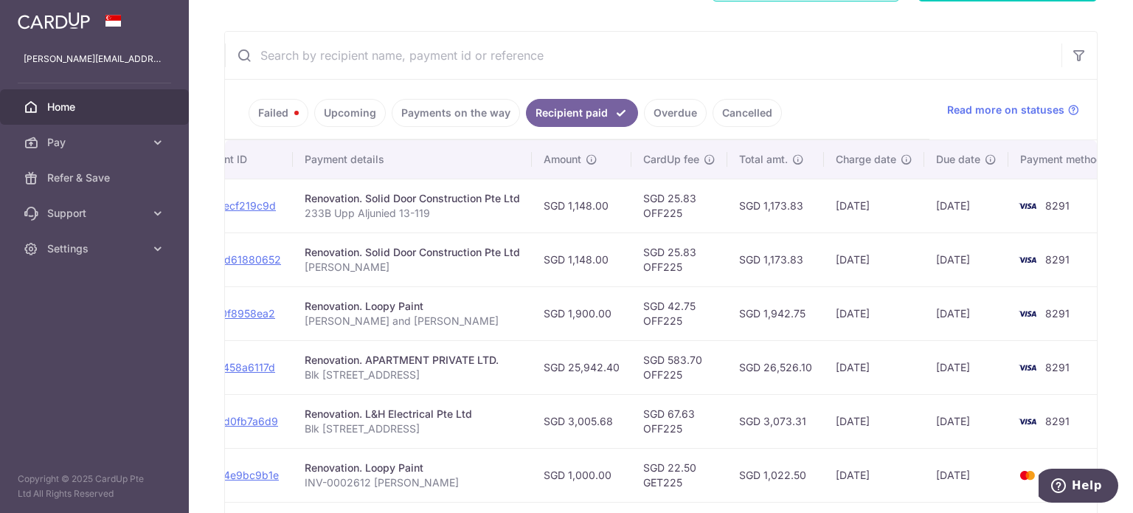
scroll to position [372, 0]
